Goal: Task Accomplishment & Management: Use online tool/utility

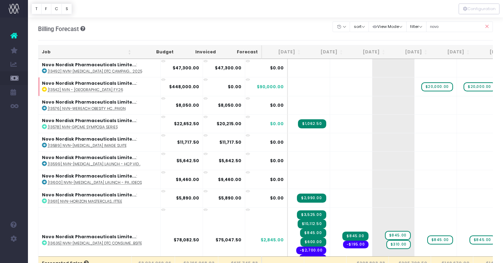
scroll to position [344, 0]
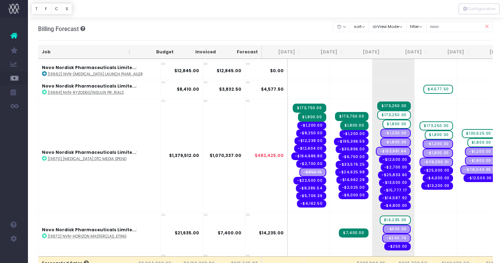
click at [490, 25] on icon at bounding box center [486, 27] width 12 height 14
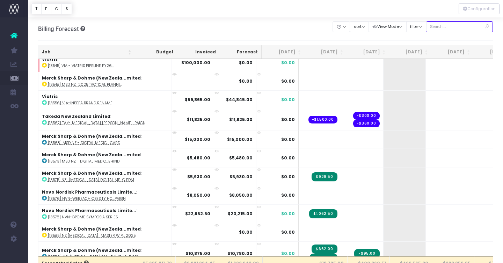
click at [462, 29] on input "text" at bounding box center [459, 26] width 67 height 11
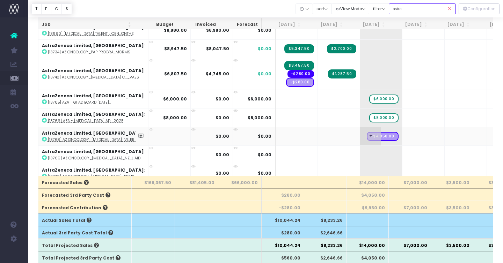
scroll to position [35, 0]
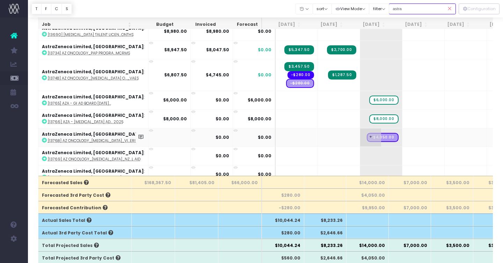
type input "astra"
click at [360, 136] on span "+" at bounding box center [370, 137] width 21 height 18
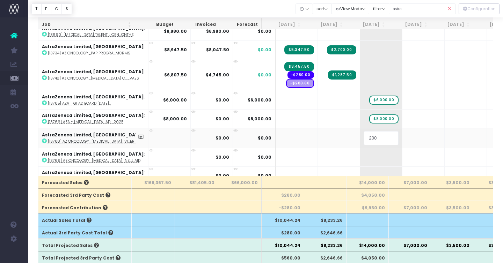
type input "2000"
click at [402, 133] on body "Oh my... this is bad. [PERSON_NAME] wasn't able to load this page. Please conta…" at bounding box center [251, 50] width 503 height 263
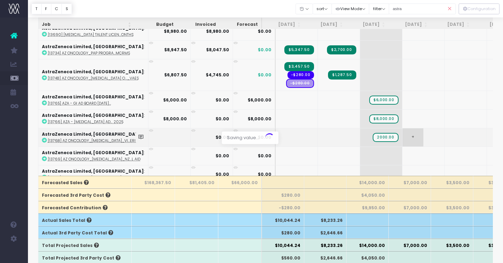
click at [402, 133] on div at bounding box center [251, 131] width 503 height 263
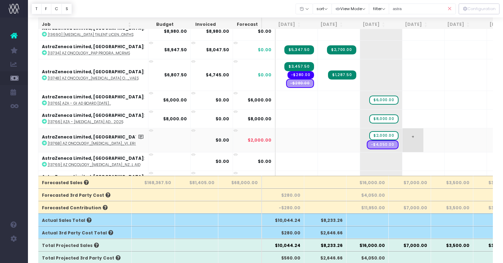
click at [402, 134] on span "+" at bounding box center [412, 140] width 21 height 24
type input "10000"
drag, startPoint x: 370, startPoint y: 144, endPoint x: 407, endPoint y: 145, distance: 36.3
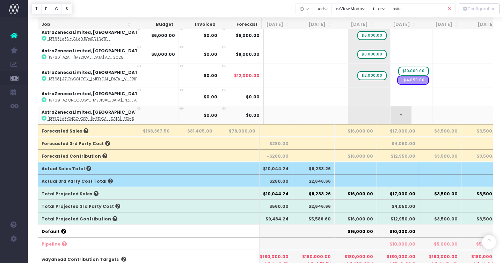
scroll to position [0, 0]
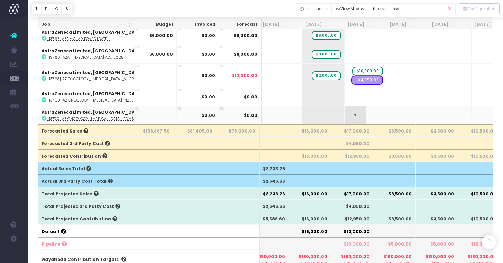
click at [345, 113] on span "+" at bounding box center [355, 115] width 21 height 18
type input "5000"
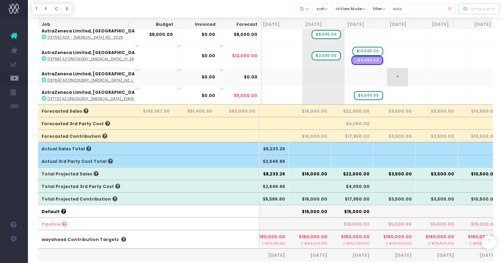
scroll to position [160, 0]
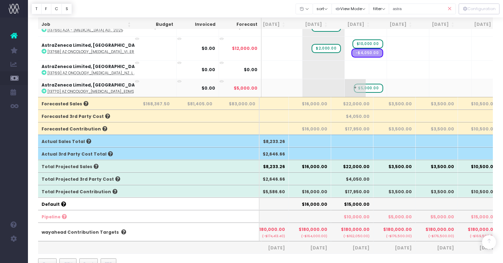
click at [362, 87] on span "$5,000.00" at bounding box center [368, 88] width 29 height 9
type input "3000"
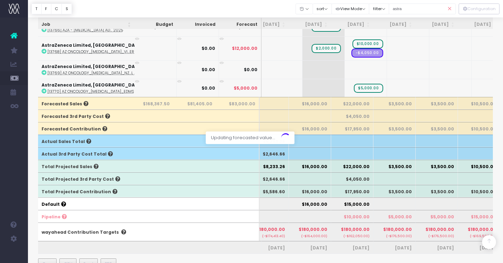
click at [382, 82] on div at bounding box center [251, 131] width 503 height 263
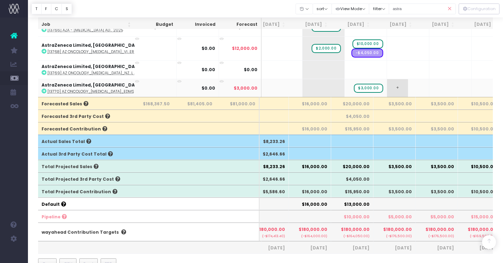
click at [387, 85] on span "+" at bounding box center [397, 88] width 21 height 18
type input "2000"
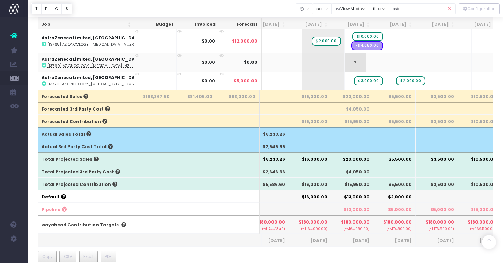
scroll to position [166, 0]
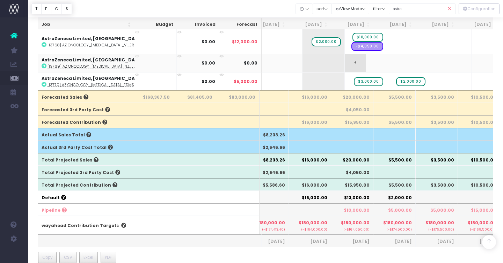
click at [345, 60] on span "+" at bounding box center [355, 63] width 21 height 18
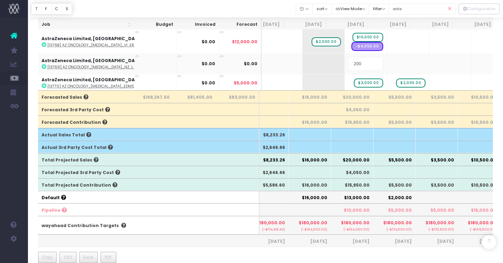
type input "2000"
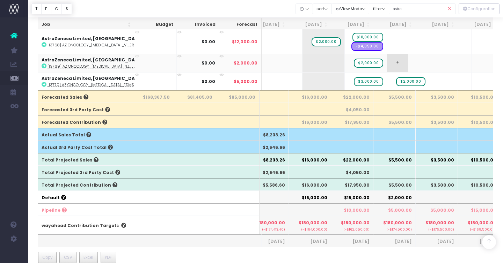
click at [387, 62] on span "+" at bounding box center [397, 63] width 21 height 18
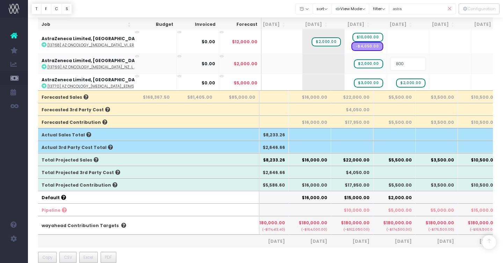
type input "8000"
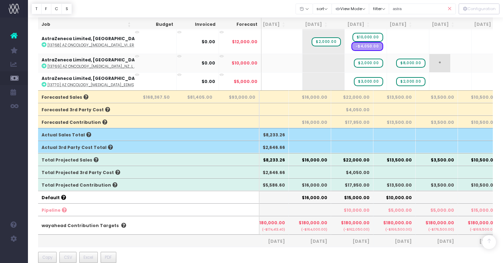
click at [429, 61] on span "+" at bounding box center [439, 63] width 21 height 18
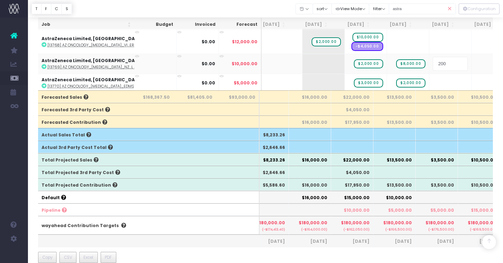
type input "2000"
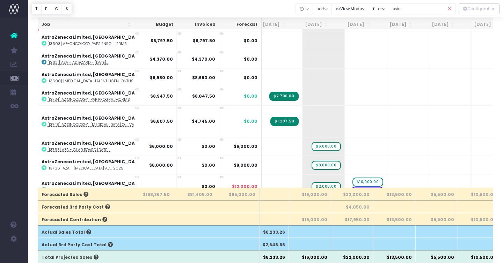
scroll to position [0, 0]
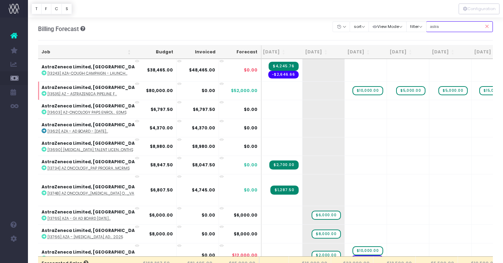
click at [450, 29] on input "astra" at bounding box center [459, 26] width 67 height 11
drag, startPoint x: 450, startPoint y: 29, endPoint x: 390, endPoint y: 28, distance: 59.3
click at [390, 28] on div "Clear Filters Hide [DATE] [DATE] [DATE] [DATE] [DATE] [DATE] [DATE] [DATE] [DAT…" at bounding box center [413, 27] width 160 height 14
click at [355, 91] on span "$10,000.00" at bounding box center [367, 90] width 31 height 9
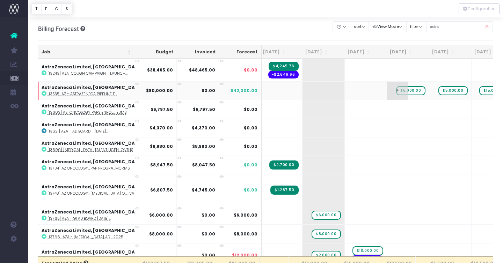
click at [403, 92] on span "$5,000.00" at bounding box center [410, 90] width 29 height 9
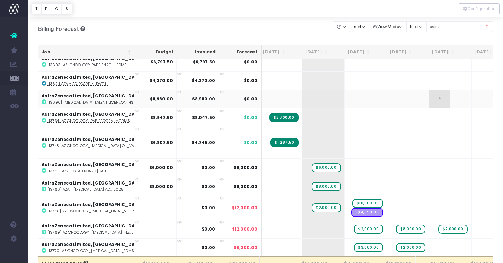
scroll to position [30, 58]
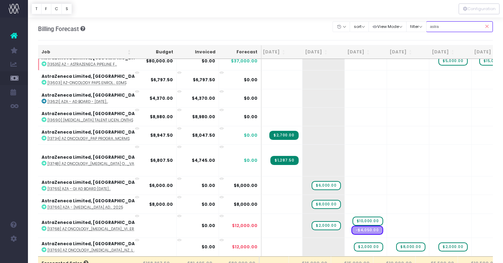
click at [440, 28] on input "astra" at bounding box center [459, 26] width 67 height 11
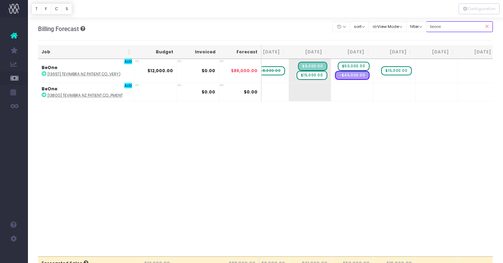
scroll to position [0, 22]
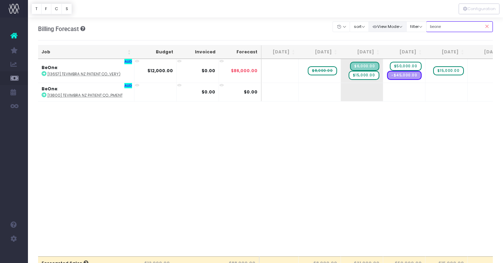
type input "beone"
click at [391, 26] on button "View Mode" at bounding box center [387, 26] width 38 height 11
click at [394, 52] on link "Show Revenue Recognition" at bounding box center [403, 52] width 68 height 12
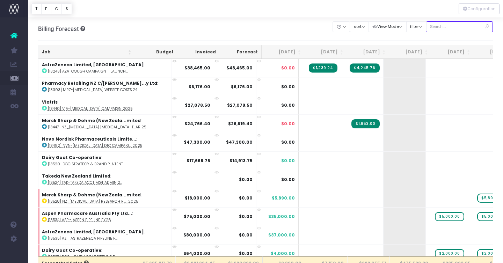
click at [447, 25] on input "text" at bounding box center [459, 26] width 67 height 11
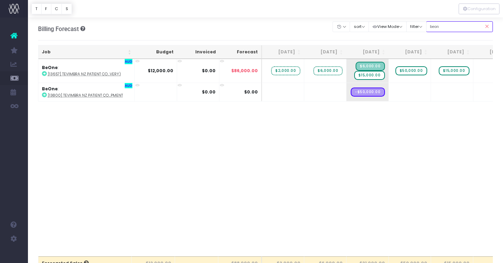
type input "beone"
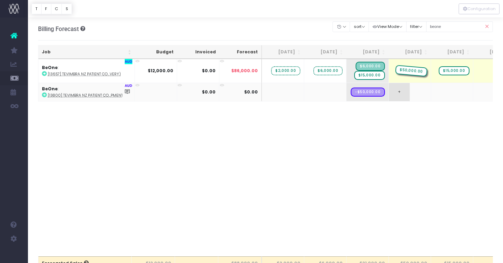
drag, startPoint x: 414, startPoint y: 71, endPoint x: 409, endPoint y: 84, distance: 14.5
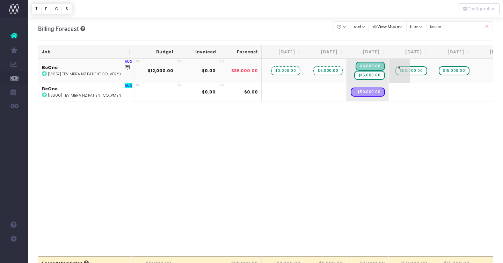
click at [412, 71] on span "$50,000.00" at bounding box center [411, 70] width 32 height 9
click at [352, 88] on div at bounding box center [251, 131] width 503 height 263
click at [350, 91] on span "+" at bounding box center [356, 92] width 21 height 18
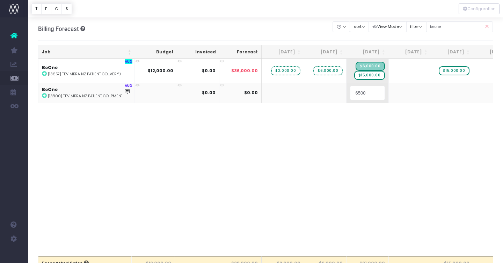
type input "65000"
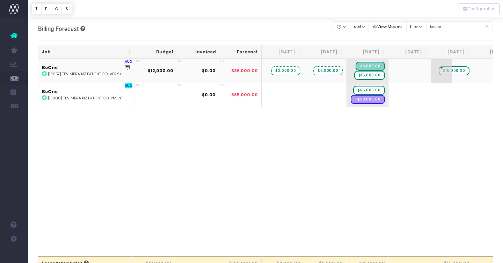
click at [460, 69] on span "$15,000.00" at bounding box center [453, 70] width 31 height 9
click at [401, 89] on div at bounding box center [251, 131] width 503 height 263
click at [0, 0] on span "+" at bounding box center [0, 0] width 0 height 0
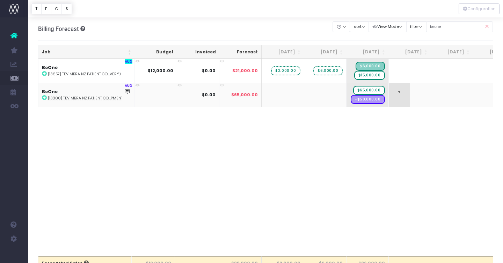
click at [401, 89] on span "+" at bounding box center [399, 95] width 21 height 24
type input "15000"
click at [375, 76] on span "$15,000.00" at bounding box center [369, 75] width 31 height 9
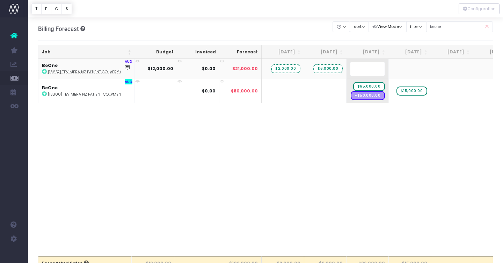
click at [311, 28] on body "Oh my... this is bad. [PERSON_NAME] wasn't able to load this page. Please conta…" at bounding box center [251, 131] width 503 height 263
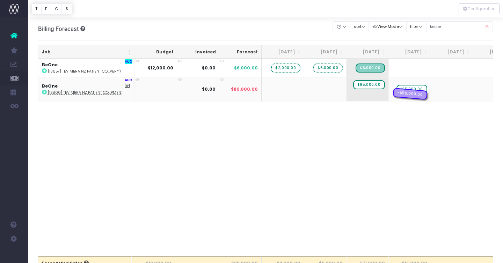
drag, startPoint x: 373, startPoint y: 94, endPoint x: 414, endPoint y: 93, distance: 40.5
drag, startPoint x: 369, startPoint y: 89, endPoint x: 406, endPoint y: 84, distance: 38.0
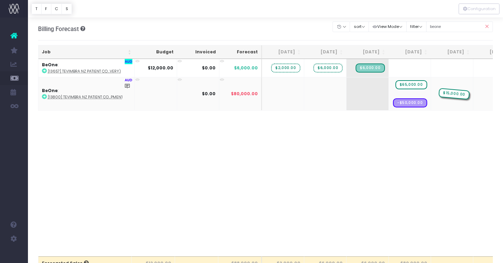
drag, startPoint x: 415, startPoint y: 95, endPoint x: 444, endPoint y: 95, distance: 29.0
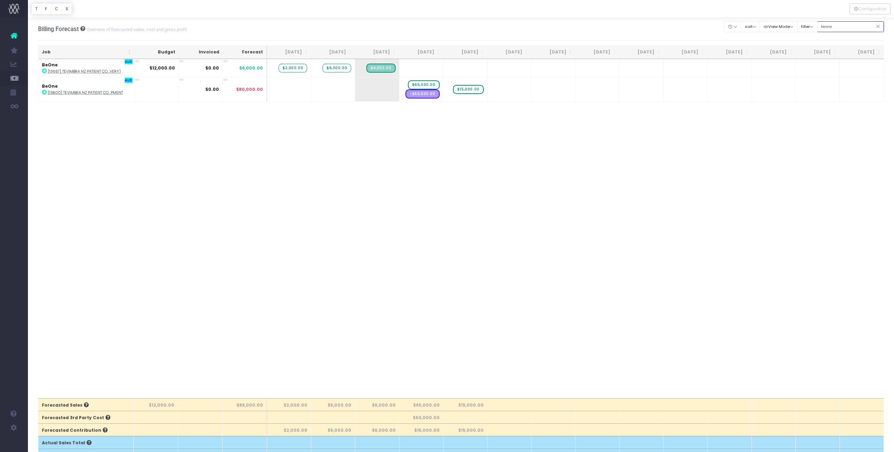
click at [502, 27] on input "beone" at bounding box center [850, 26] width 67 height 11
drag, startPoint x: 843, startPoint y: 26, endPoint x: 821, endPoint y: 23, distance: 21.9
click at [502, 23] on div "Clear Filters Hide [DATE] [DATE] [DATE] [DATE] [DATE] [DATE] [DATE] [DATE] [DAT…" at bounding box center [804, 27] width 160 height 14
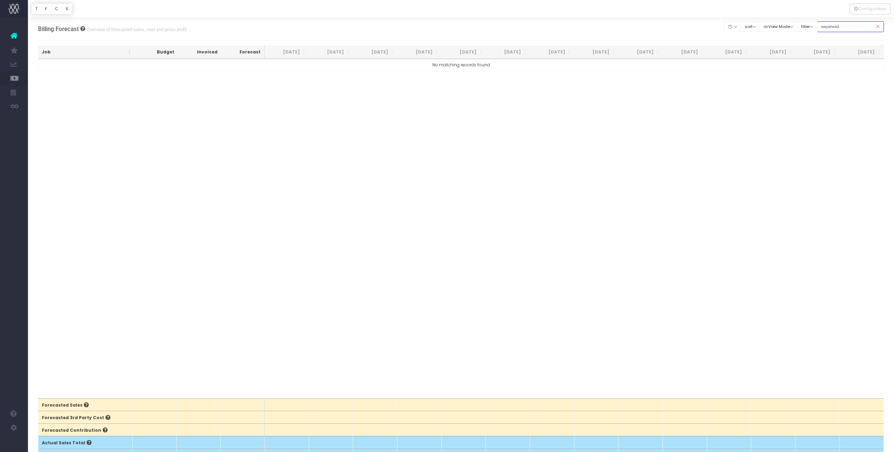
type input "wayahead"
click at [502, 27] on icon at bounding box center [877, 27] width 12 height 14
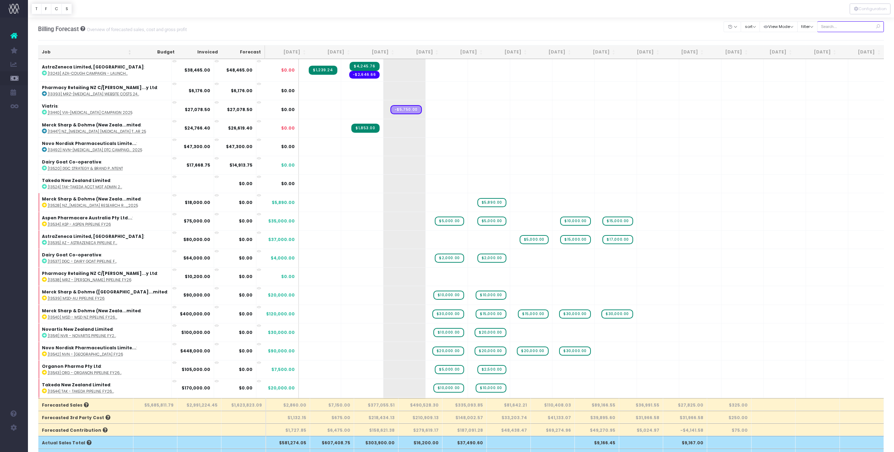
click at [502, 27] on input "text" at bounding box center [850, 26] width 67 height 11
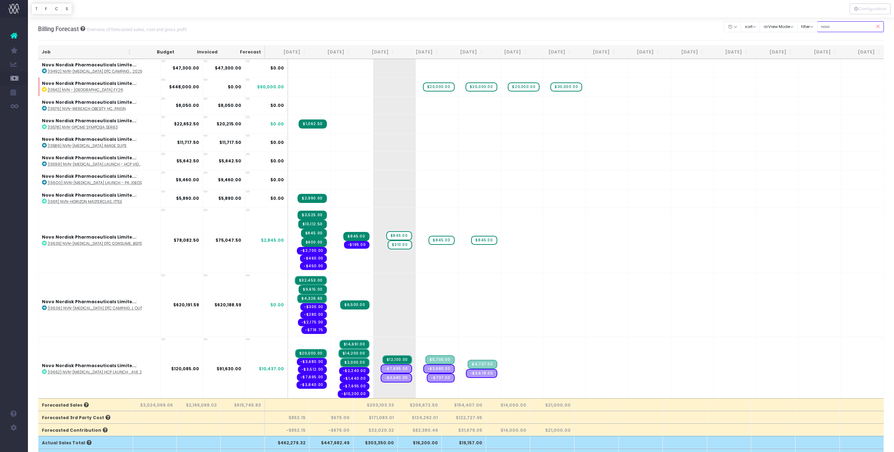
type input "novo"
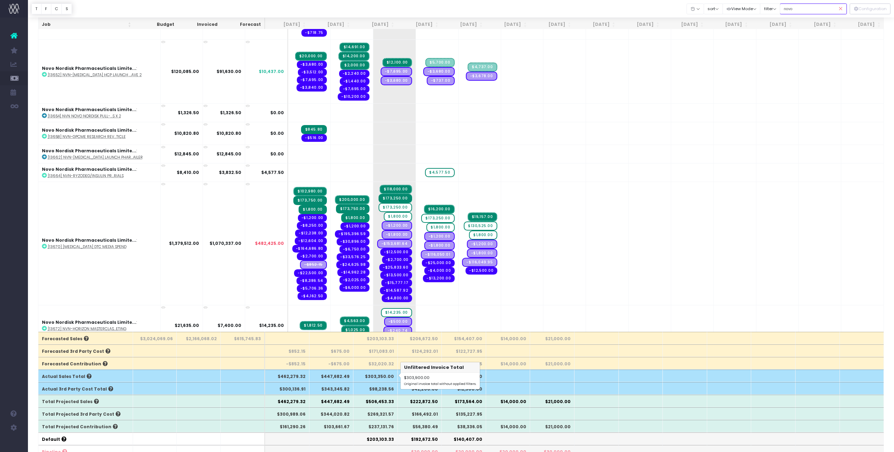
scroll to position [66, 0]
